Goal: Task Accomplishment & Management: Manage account settings

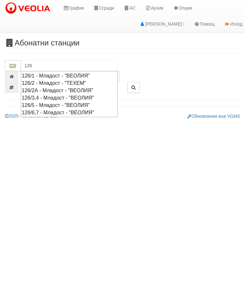
click at [82, 74] on div "126/1 - Младост - "ВЕОЛИЯ"" at bounding box center [69, 75] width 95 height 7
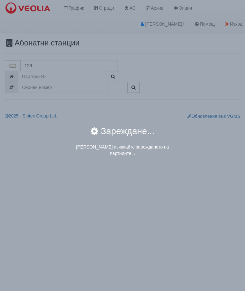
type input "126/1 - Младост - "ВЕОЛИЯ""
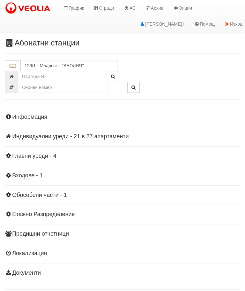
click at [74, 139] on div "Информация Параметри Брой Апартаменти: 27 Ползватели 07/2025 33 % 0 % 55" at bounding box center [123, 194] width 236 height 176
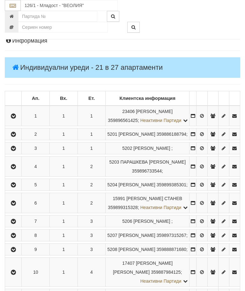
scroll to position [111, 0]
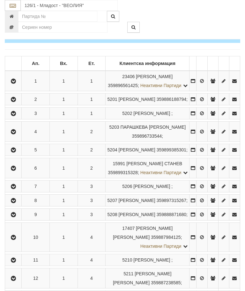
click at [16, 134] on icon "button" at bounding box center [14, 131] width 8 height 4
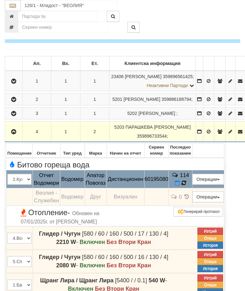
click at [187, 185] on icon at bounding box center [184, 183] width 5 height 6
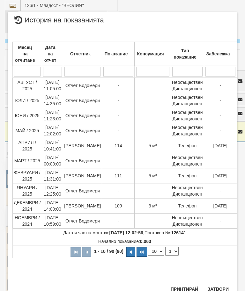
scroll to position [448, 0]
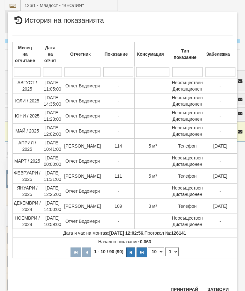
click at [214, 288] on button "Затвори" at bounding box center [218, 289] width 29 height 10
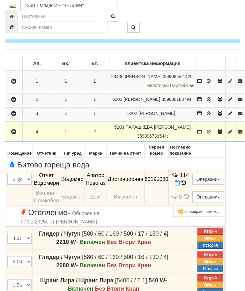
click at [180, 182] on icon at bounding box center [177, 182] width 5 height 5
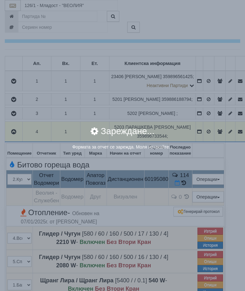
select select "8ac75930-9bfd-e511-80be-8d5a1dced85a"
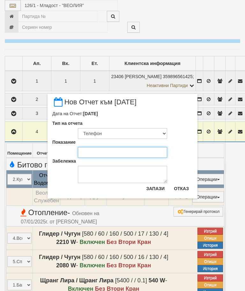
click at [79, 157] on input "Показание" at bounding box center [122, 152] width 89 height 11
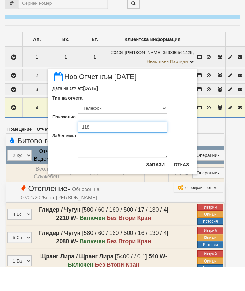
type input "118"
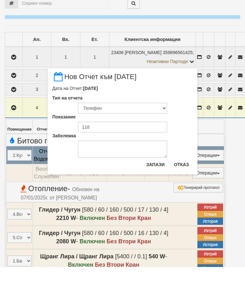
click at [184, 183] on button "Отказ" at bounding box center [181, 188] width 23 height 10
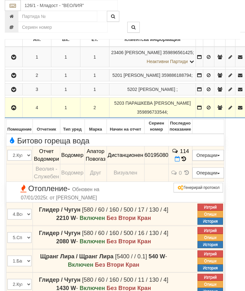
click at [12, 110] on icon "button" at bounding box center [14, 107] width 8 height 4
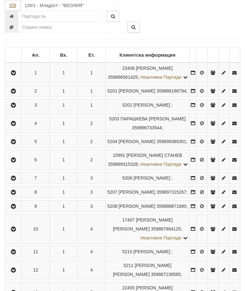
scroll to position [709, 0]
click at [17, 126] on icon "button" at bounding box center [14, 123] width 8 height 4
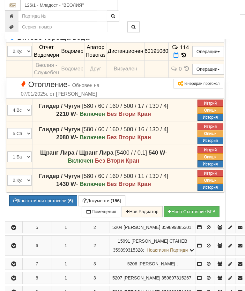
scroll to position [828, 0]
click at [104, 204] on button "Документи ( 156 )" at bounding box center [102, 200] width 47 height 11
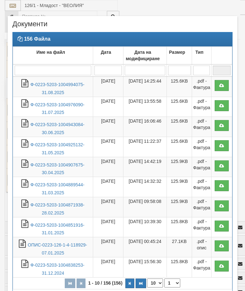
select select "10"
select select "1"
click at [57, 83] on link "Ф-0223-5203-1004994075-31.08.2025" at bounding box center [57, 88] width 54 height 13
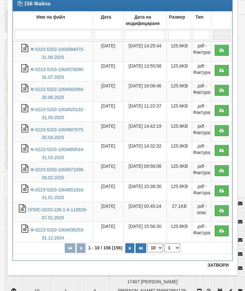
scroll to position [35, 0]
click at [221, 268] on button "Затвори" at bounding box center [218, 265] width 29 height 10
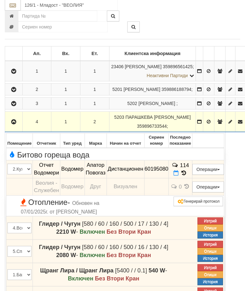
scroll to position [675, 0]
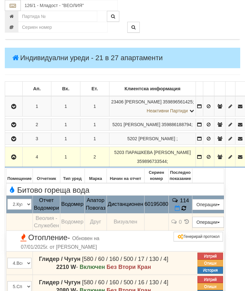
click at [187, 211] on icon at bounding box center [184, 208] width 5 height 6
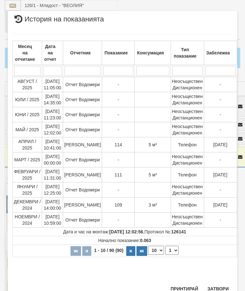
scroll to position [436, 0]
click at [219, 285] on button "Затвори" at bounding box center [218, 289] width 29 height 10
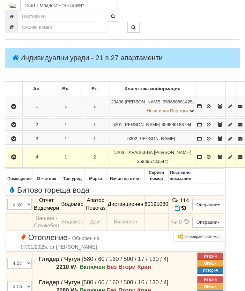
click at [0, 0] on button "Редакция / Протокол" at bounding box center [0, 0] width 0 height 0
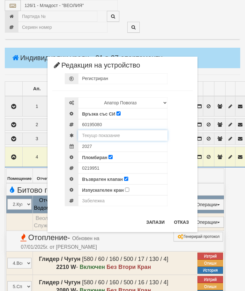
click at [113, 134] on input "text" at bounding box center [122, 135] width 89 height 11
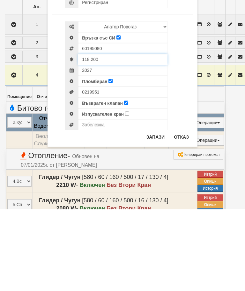
type input "118.200"
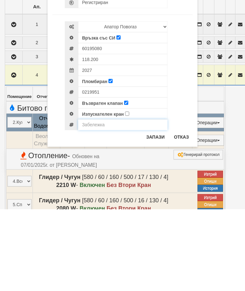
click at [102, 201] on input "text" at bounding box center [122, 206] width 89 height 11
type input "Модула не отчита"
click at [160, 213] on button "Запази" at bounding box center [156, 218] width 26 height 10
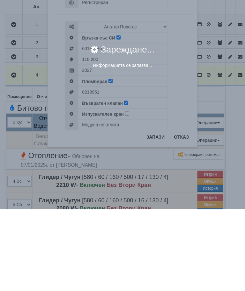
scroll to position [757, 0]
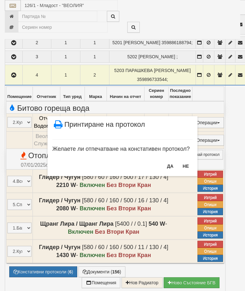
click at [187, 167] on button "НЕ" at bounding box center [186, 166] width 14 height 10
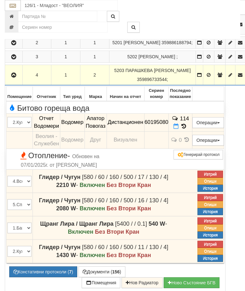
click at [13, 77] on icon "button" at bounding box center [14, 75] width 8 height 4
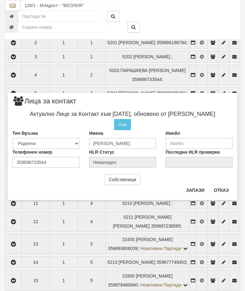
click at [228, 194] on button "Отказ" at bounding box center [221, 190] width 23 height 10
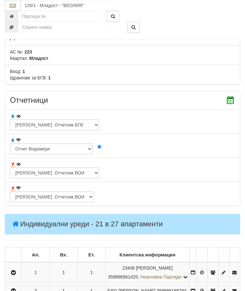
scroll to position [497, 0]
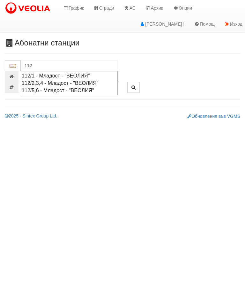
click at [91, 89] on div "112/5,6 - Младост - "ВЕОЛИЯ"" at bounding box center [69, 90] width 95 height 7
type input "112/5,6 - Младост - "ВЕОЛИЯ""
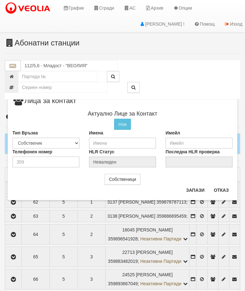
click at [224, 187] on button "Отказ" at bounding box center [221, 190] width 23 height 10
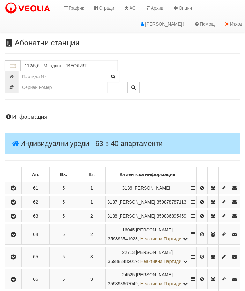
click at [14, 186] on td at bounding box center [13, 188] width 17 height 12
click at [17, 190] on icon "button" at bounding box center [14, 188] width 8 height 4
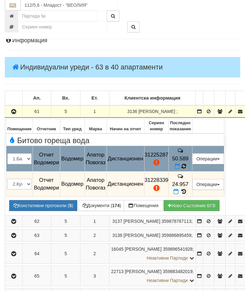
scroll to position [76, 0]
click at [186, 163] on icon at bounding box center [184, 165] width 4 height 5
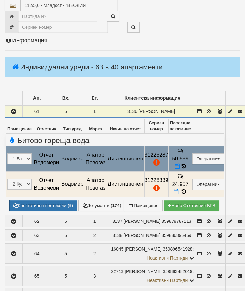
select select "10"
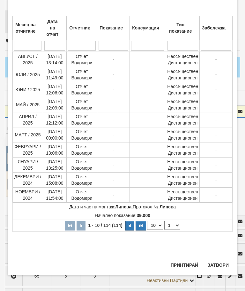
scroll to position [568, 0]
click at [177, 222] on select "1 2 3 4 5 6 7 8 9 10 11 12" at bounding box center [173, 225] width 16 height 9
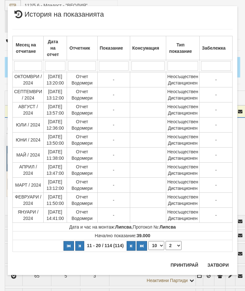
scroll to position [0, 0]
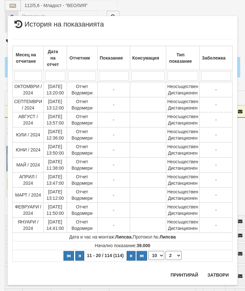
click at [179, 255] on select "1 2 3 4 5 6 7 8 9 10 11 12" at bounding box center [174, 255] width 16 height 9
select select "3"
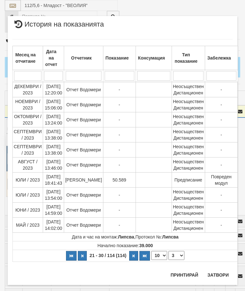
click at [222, 273] on button "Затвори" at bounding box center [218, 274] width 29 height 10
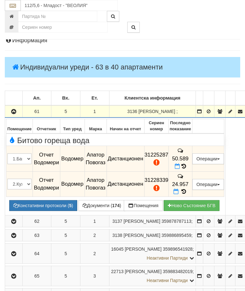
click at [79, 200] on button "Документи ( 174 )" at bounding box center [102, 205] width 47 height 11
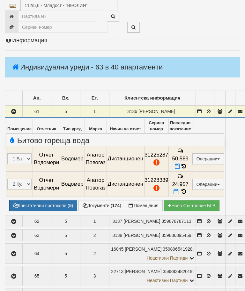
select select "10"
select select "1"
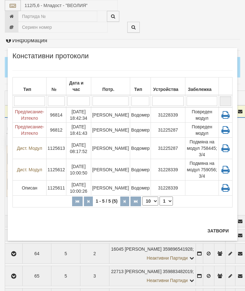
click at [214, 240] on div "Затвори" at bounding box center [218, 232] width 29 height 15
click at [222, 229] on button "Затвори" at bounding box center [218, 230] width 29 height 10
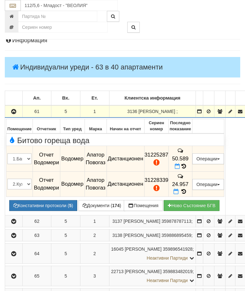
click at [0, 0] on button "Редакция / Протокол" at bounding box center [0, 0] width 0 height 0
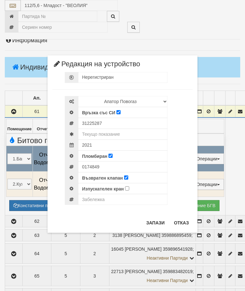
click at [182, 220] on button "Отказ" at bounding box center [181, 222] width 23 height 10
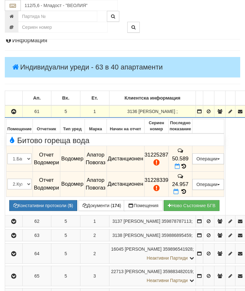
click at [188, 189] on icon at bounding box center [184, 191] width 7 height 5
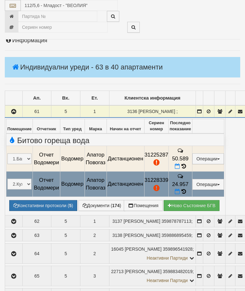
select select "10"
select select "1"
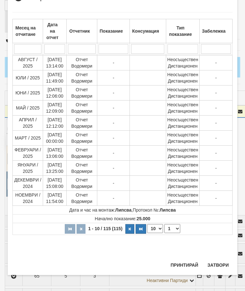
scroll to position [626, 0]
click at [218, 265] on button "Затвори" at bounding box center [218, 265] width 29 height 10
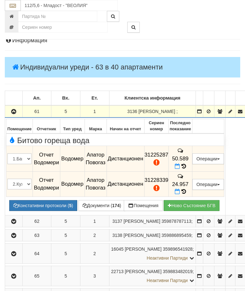
click at [0, 0] on button "Редакция / Протокол" at bounding box center [0, 0] width 0 height 0
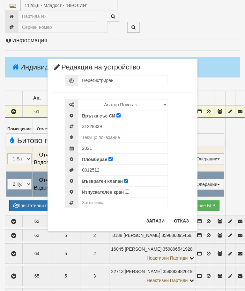
click at [182, 220] on button "Отказ" at bounding box center [181, 220] width 23 height 10
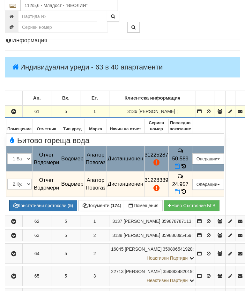
click at [0, 0] on button "Редакция / Протокол" at bounding box center [0, 0] width 0 height 0
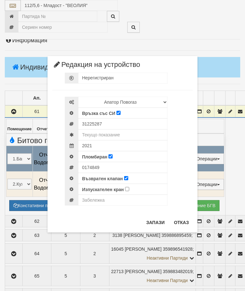
click at [181, 221] on button "Отказ" at bounding box center [181, 222] width 23 height 10
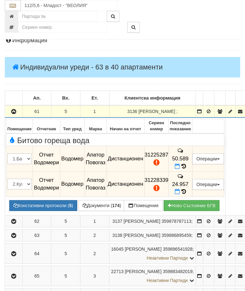
click at [0, 0] on button "Дистанционен модул" at bounding box center [0, 0] width 0 height 0
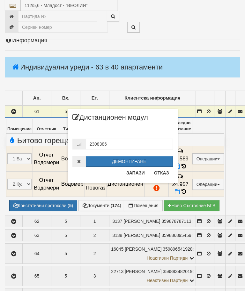
click at [165, 174] on button "Отказ" at bounding box center [162, 172] width 23 height 10
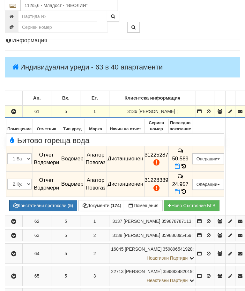
click at [0, 0] on button "Дистанционен модул" at bounding box center [0, 0] width 0 height 0
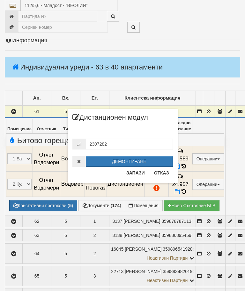
click at [236, 22] on div "× Дистанционен модул 2307282 ДЕМОНТИРАНЕ Запази Отказ" at bounding box center [123, 91] width 240 height 183
click at [163, 174] on button "Отказ" at bounding box center [162, 172] width 23 height 10
